Goal: Check status: Check status

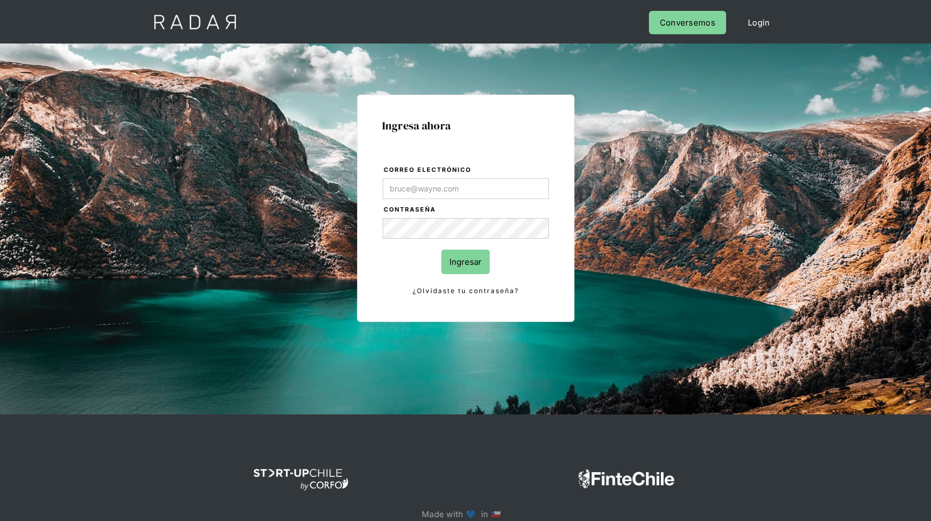
type input "[EMAIL_ADDRESS][DOMAIN_NAME]"
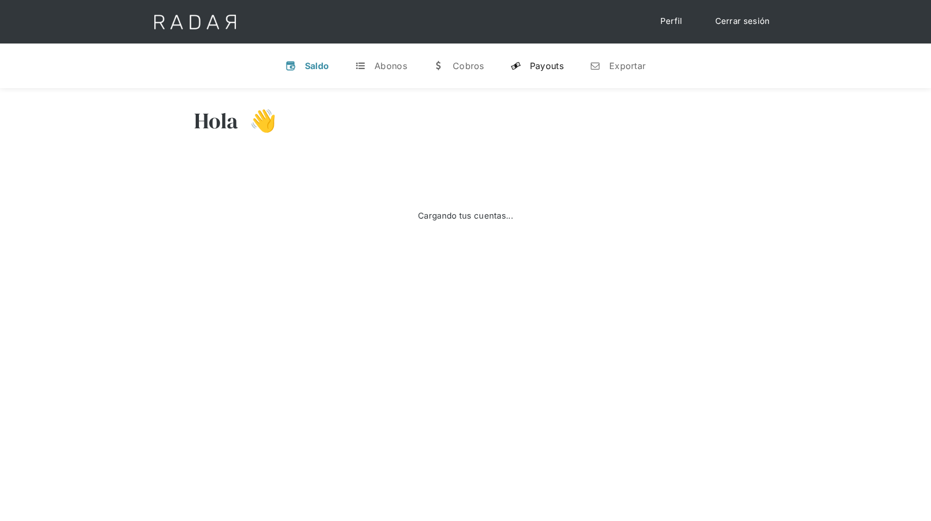
click at [542, 66] on div "Payouts" at bounding box center [547, 65] width 34 height 11
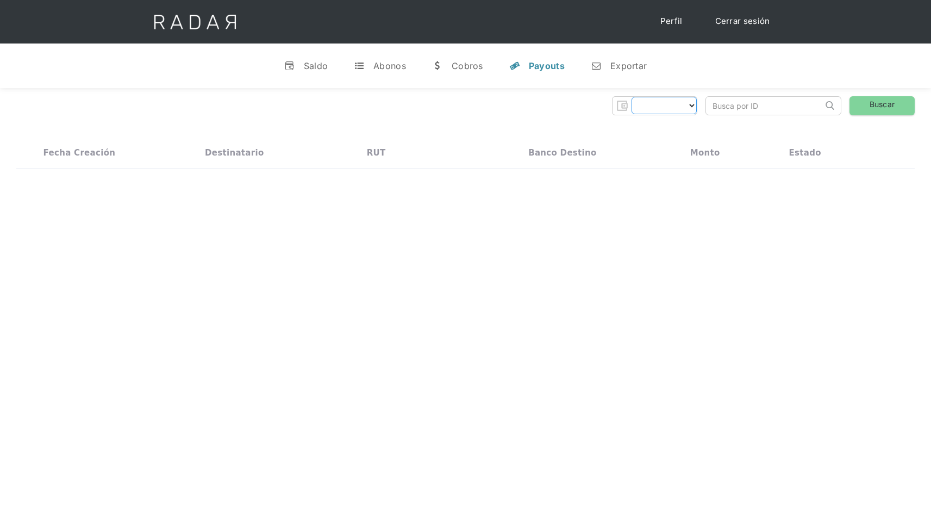
click at [669, 105] on select "Form" at bounding box center [664, 105] width 65 height 17
click at [685, 108] on select "dlocal demergechile fcacl2 remitee clpro coster urigol radar-cliente radar-clie…" at bounding box center [620, 105] width 153 height 17
click at [685, 122] on div "dlocal demergechile fcacl2 remitee clpro coster urigol radar-cliente radar-clie…" at bounding box center [465, 132] width 931 height 89
click at [694, 108] on select "dlocal demergechile fcacl2 remitee clpro coster urigol radar-cliente radar-clie…" at bounding box center [620, 105] width 153 height 17
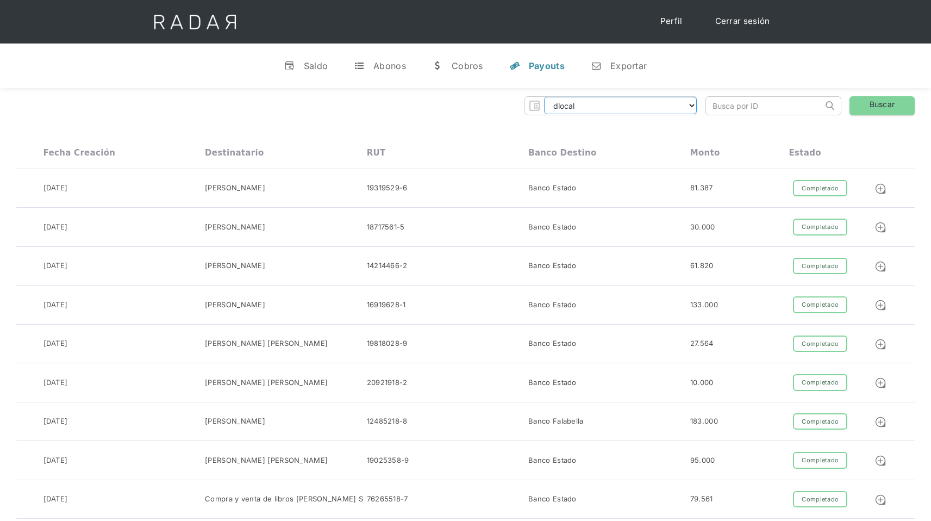
select select "prontopaga"
click at [544, 97] on select "dlocal demergechile fcacl2 remitee clpro coster urigol radar-cliente radar-clie…" at bounding box center [620, 105] width 153 height 17
click at [779, 104] on input "search" at bounding box center [764, 106] width 117 height 18
paste input "b5611e7f-6bb9-45ec-9f19-4ccdb32b28a9"
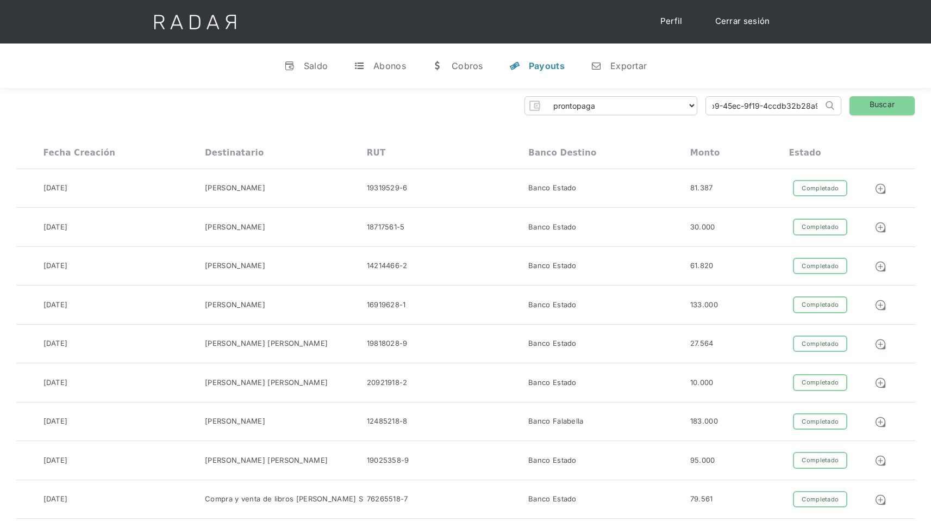
type input "b5611e7f-6bb9-45ec-9f19-4ccdb32b28a9"
click at [868, 103] on link "Buscar" at bounding box center [881, 105] width 65 height 19
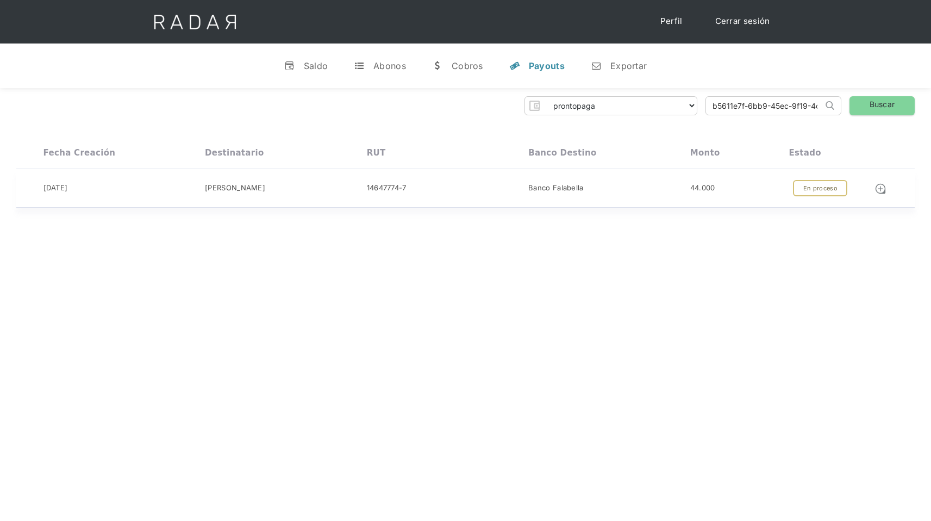
click at [821, 191] on div "En proceso" at bounding box center [820, 188] width 54 height 17
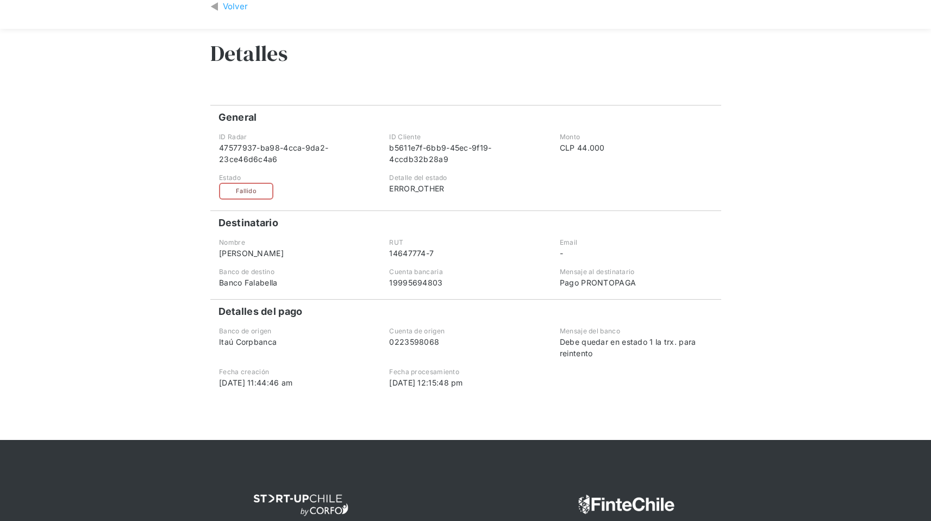
scroll to position [57, 0]
